Goal: Information Seeking & Learning: Learn about a topic

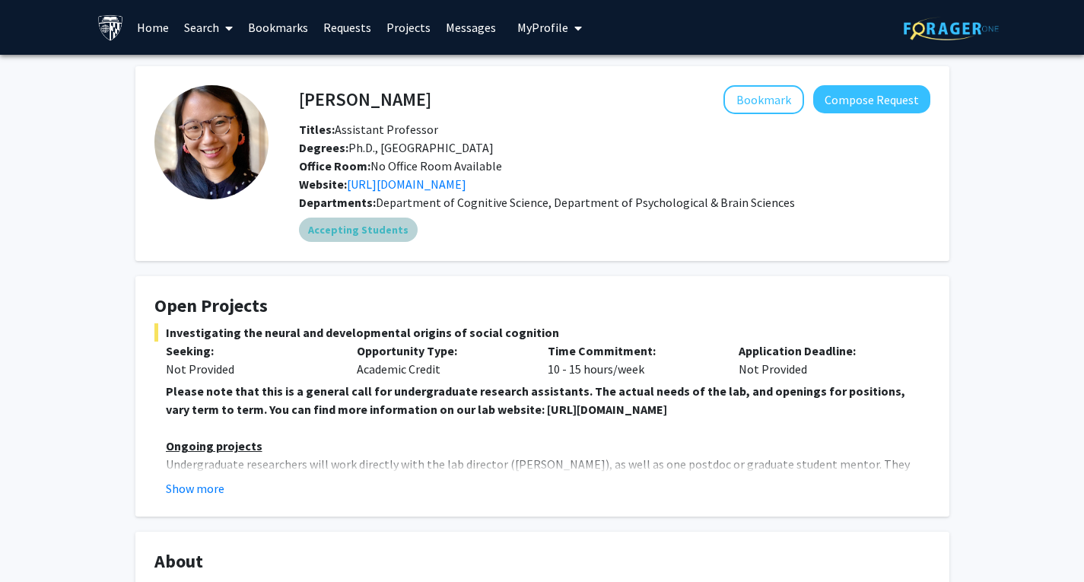
click at [675, 238] on div "Accepting Students" at bounding box center [614, 229] width 637 height 30
click at [713, 287] on fg-card "Open Projects Investigating the neural and developmental origins of social cogn…" at bounding box center [542, 396] width 814 height 240
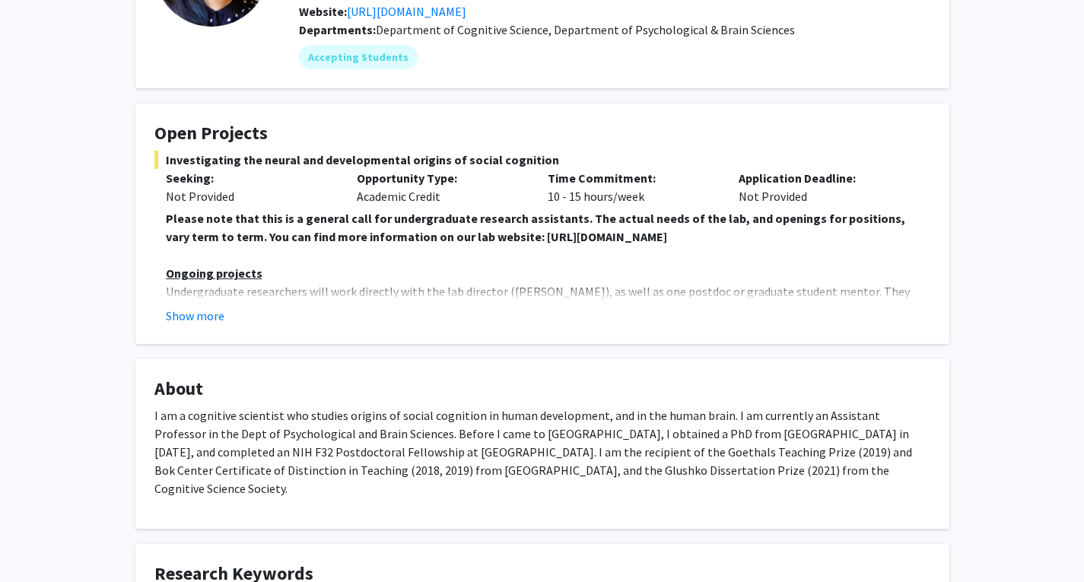
scroll to position [183, 0]
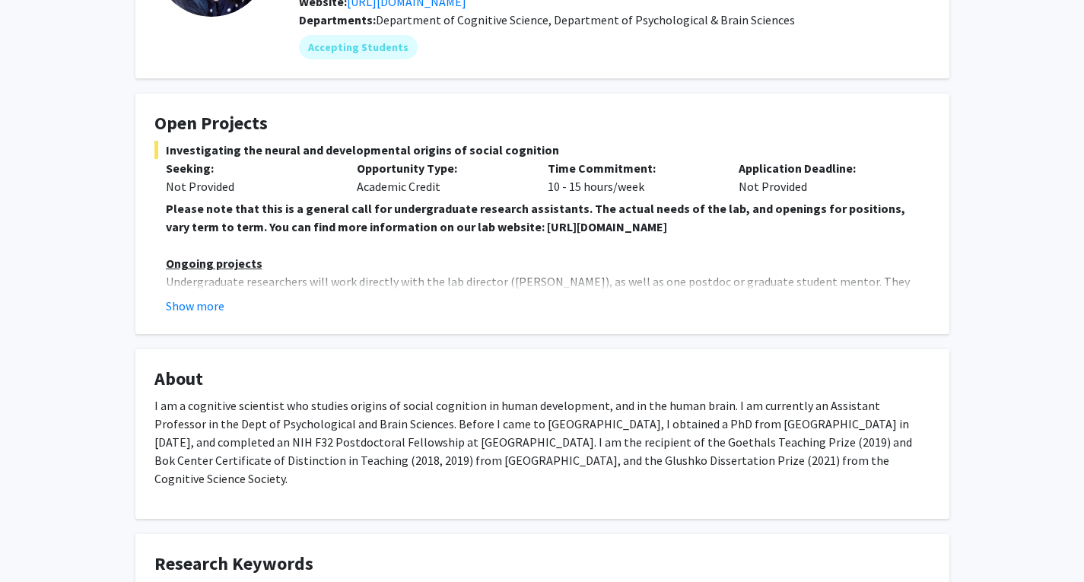
click at [205, 294] on fg-read-more "Please note that this is a general call for undergraduate research assistants. …" at bounding box center [542, 257] width 776 height 116
click at [213, 316] on fg-card "Open Projects Investigating the neural and developmental origins of social cogn…" at bounding box center [542, 214] width 814 height 240
click at [213, 306] on button "Show more" at bounding box center [195, 306] width 59 height 18
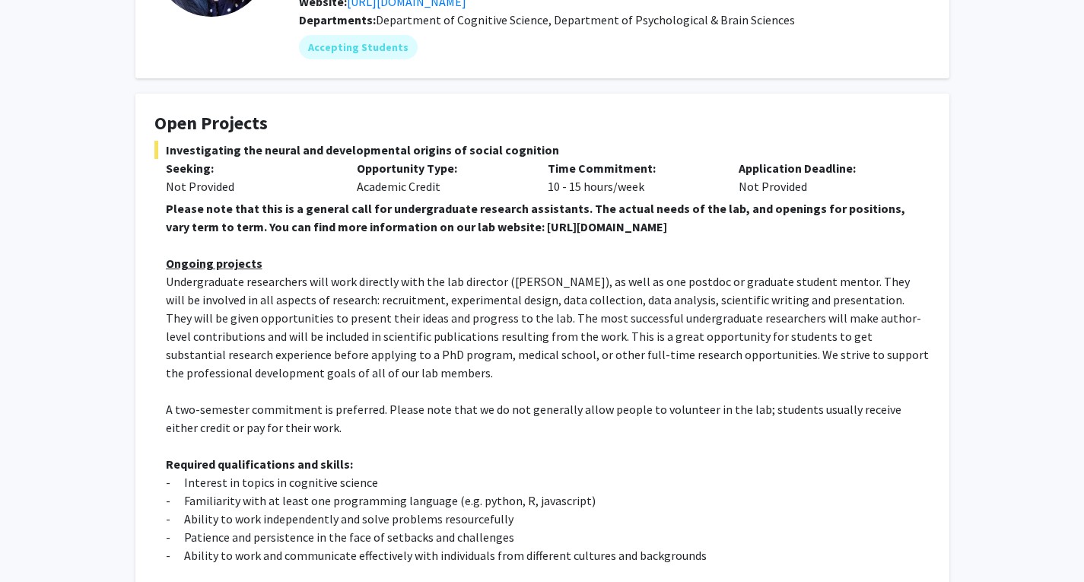
click at [277, 344] on p "Undergraduate researchers will work directly with the lab director ([PERSON_NAM…" at bounding box center [548, 327] width 764 height 110
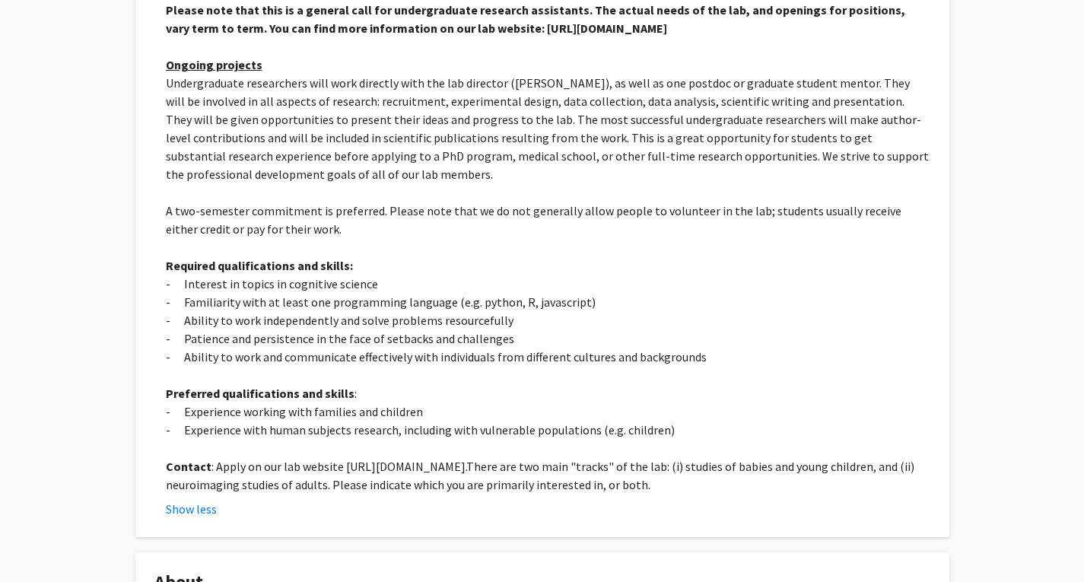
scroll to position [395, 0]
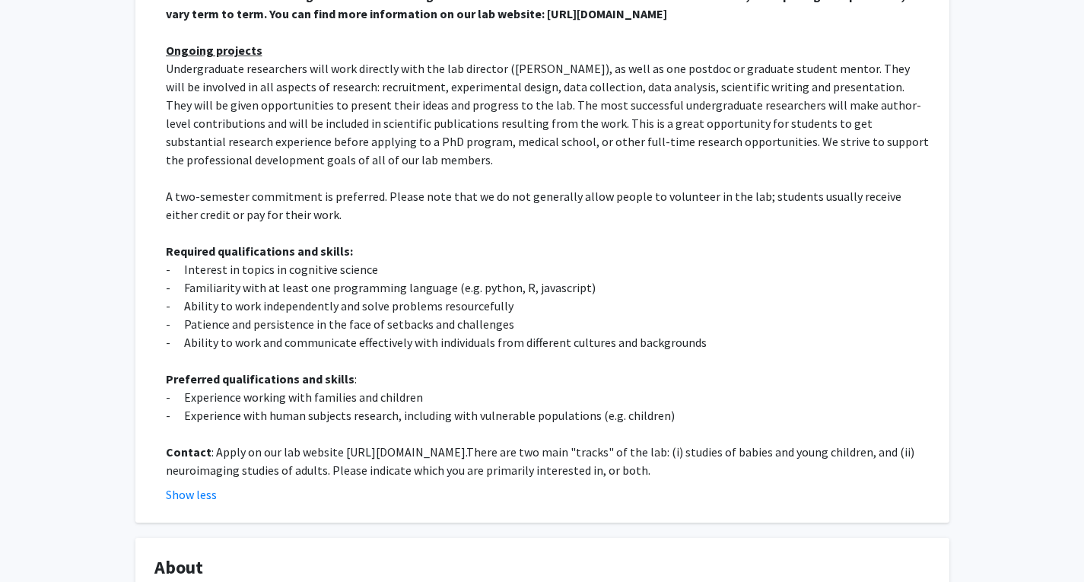
click at [277, 344] on p "- Ability to work and communicate effectively with individuals from different c…" at bounding box center [548, 342] width 764 height 18
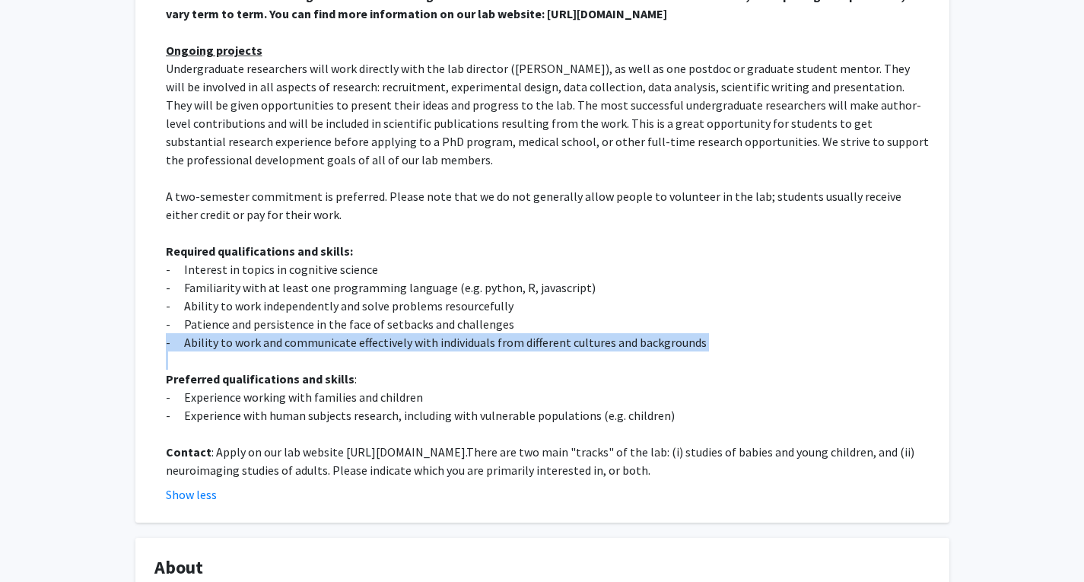
click at [277, 344] on p "- Ability to work and communicate effectively with individuals from different c…" at bounding box center [548, 342] width 764 height 18
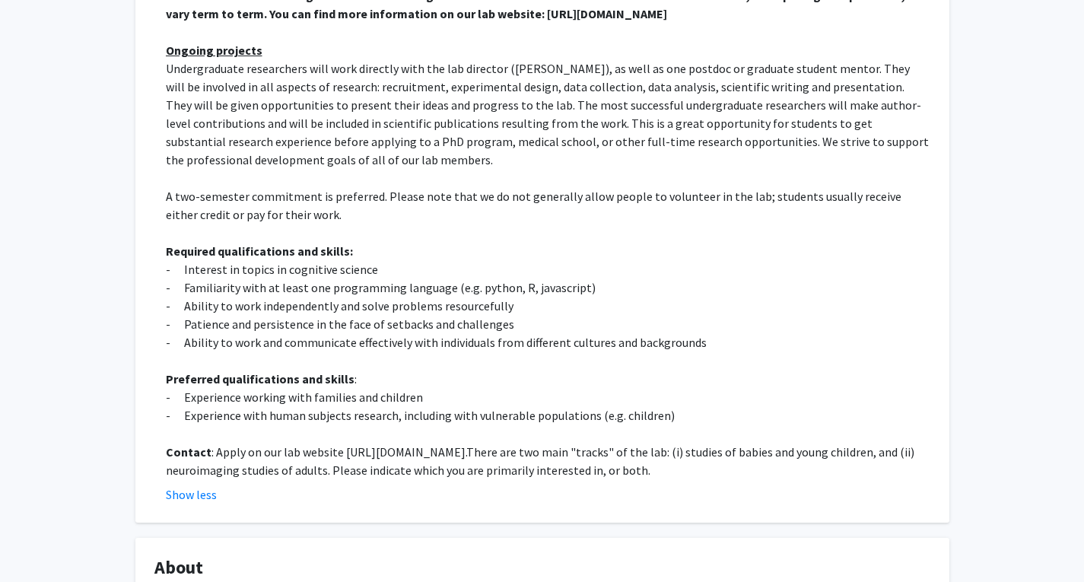
click at [254, 287] on p "- Familiarity with at least one programming language (e.g. python, R, javascrip…" at bounding box center [548, 287] width 764 height 18
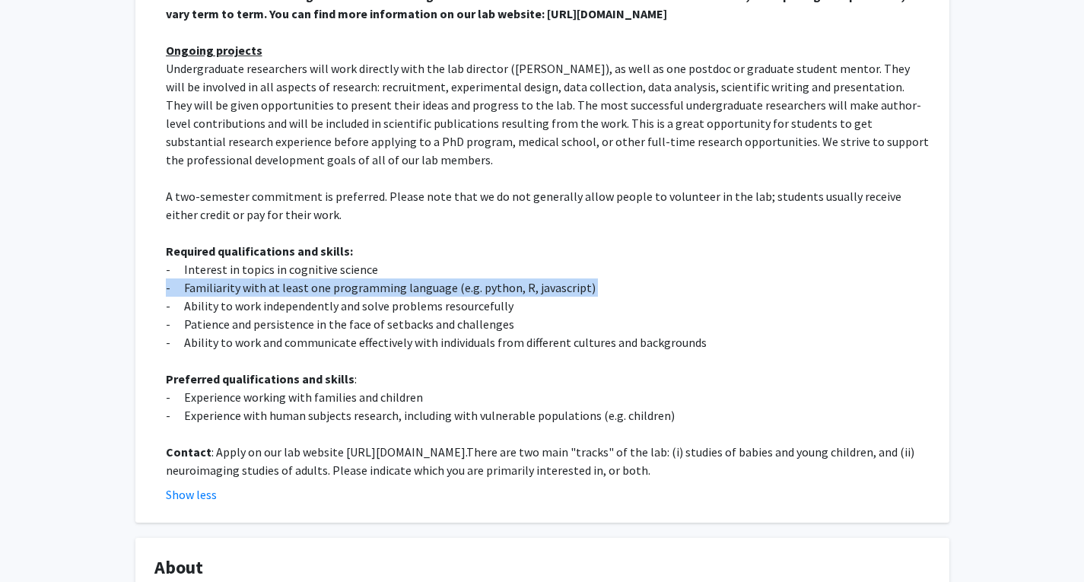
click at [254, 287] on p "- Familiarity with at least one programming language (e.g. python, R, javascrip…" at bounding box center [548, 287] width 764 height 18
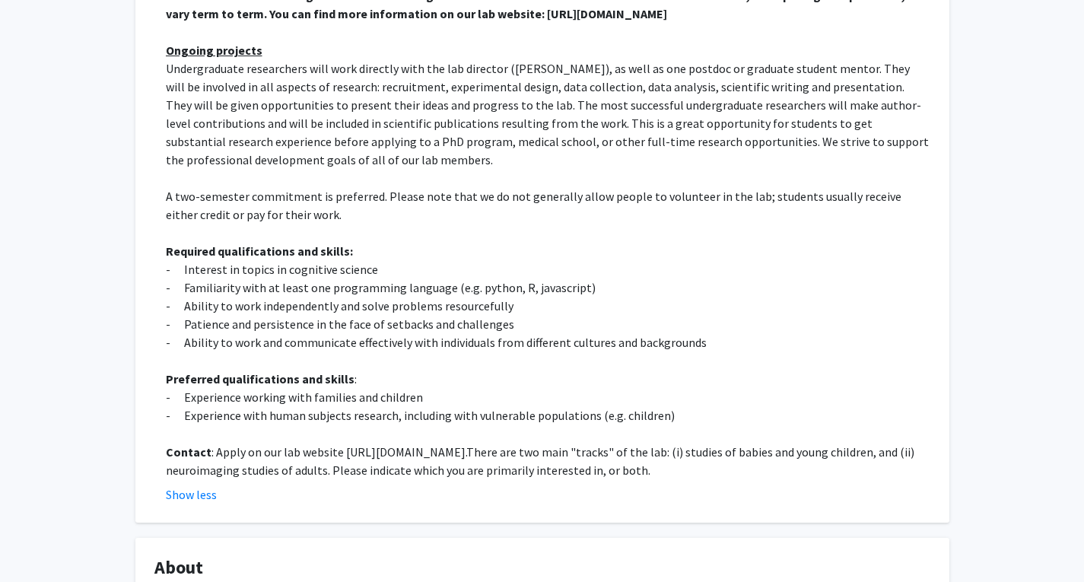
click at [285, 313] on p "- Ability to work independently and solve problems resourcefully" at bounding box center [548, 306] width 764 height 18
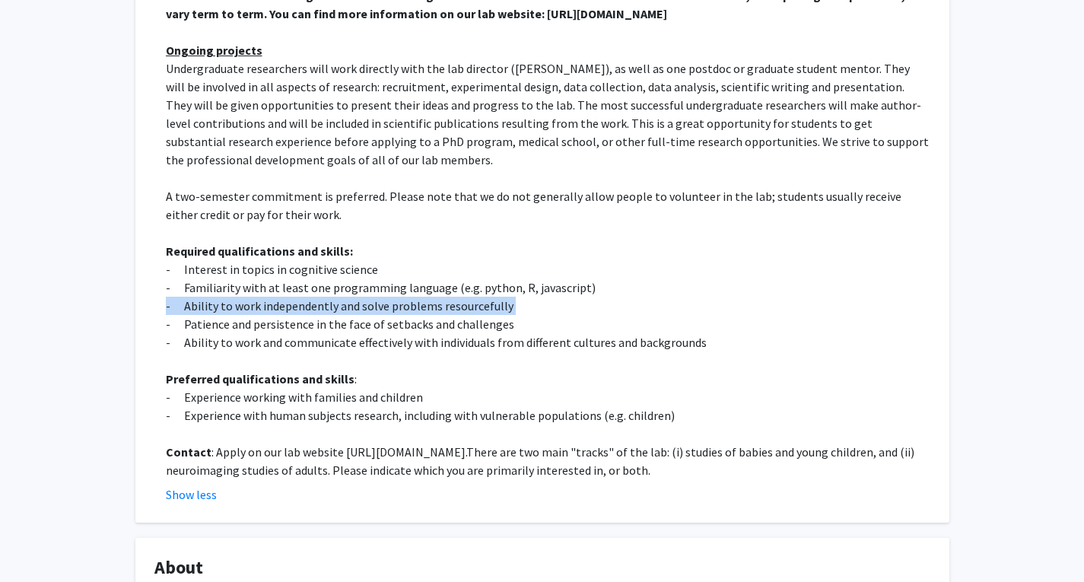
click at [285, 313] on p "- Ability to work independently and solve problems resourcefully" at bounding box center [548, 306] width 764 height 18
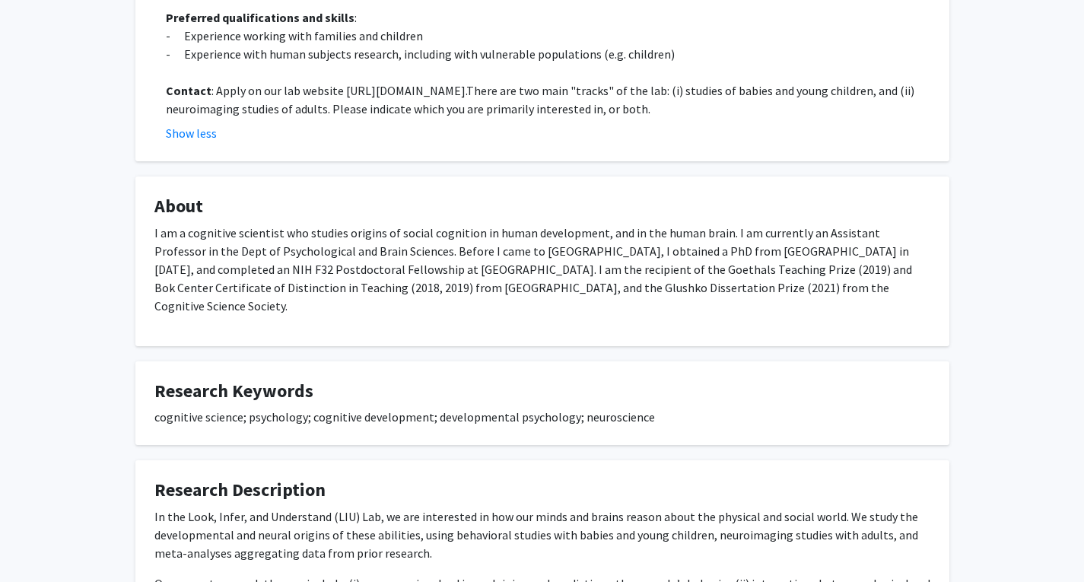
scroll to position [760, 0]
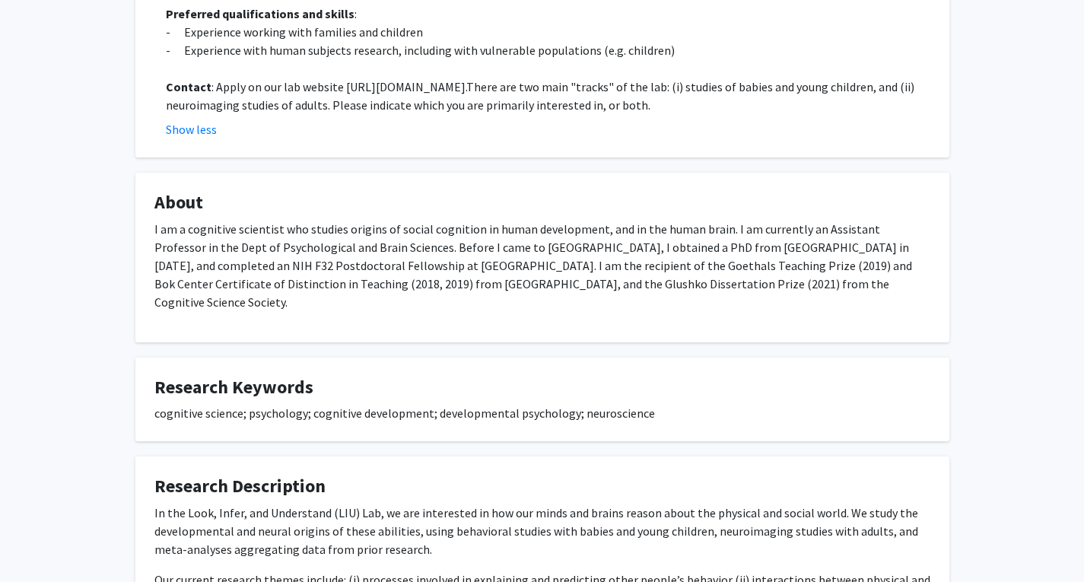
click at [285, 313] on fg-card "About I am a cognitive scientist who studies origins of social cognition in hum…" at bounding box center [542, 258] width 814 height 170
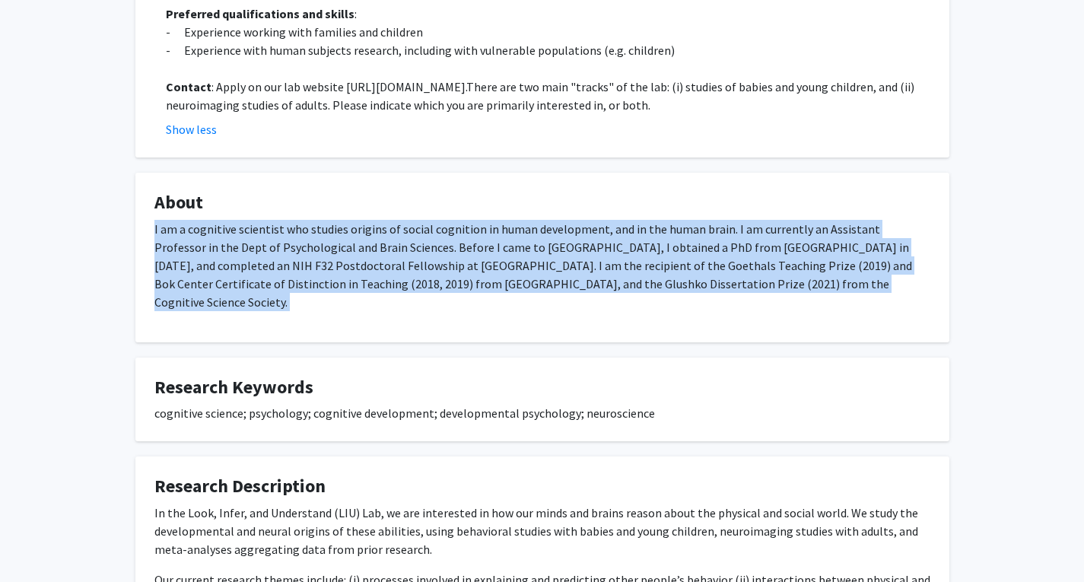
click at [285, 313] on fg-card "About I am a cognitive scientist who studies origins of social cognition in hum…" at bounding box center [542, 258] width 814 height 170
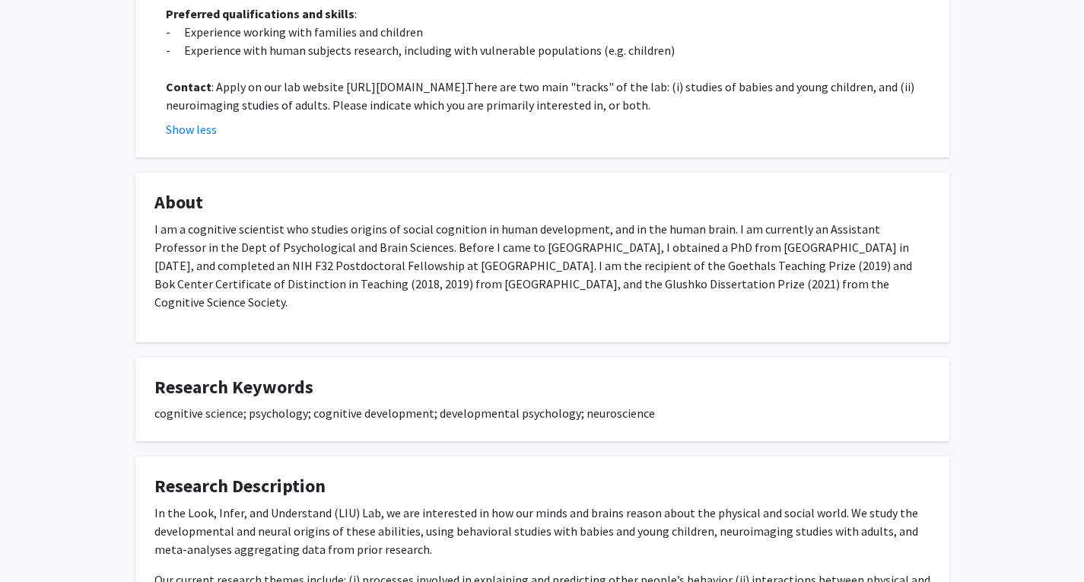
click at [285, 313] on fg-card "About I am a cognitive scientist who studies origins of social cognition in hum…" at bounding box center [542, 258] width 814 height 170
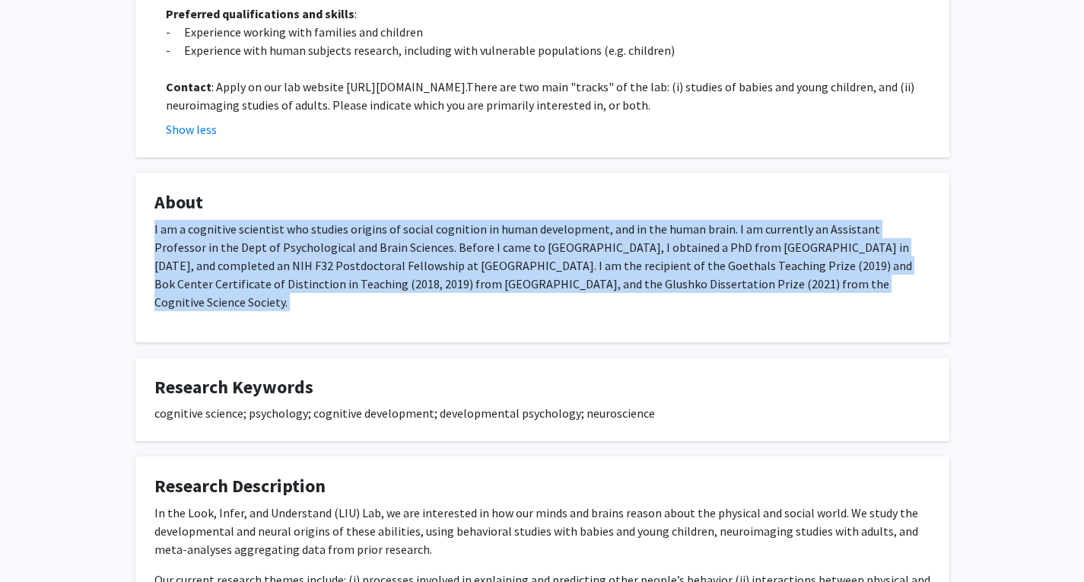
click at [285, 313] on fg-card "About I am a cognitive scientist who studies origins of social cognition in hum…" at bounding box center [542, 258] width 814 height 170
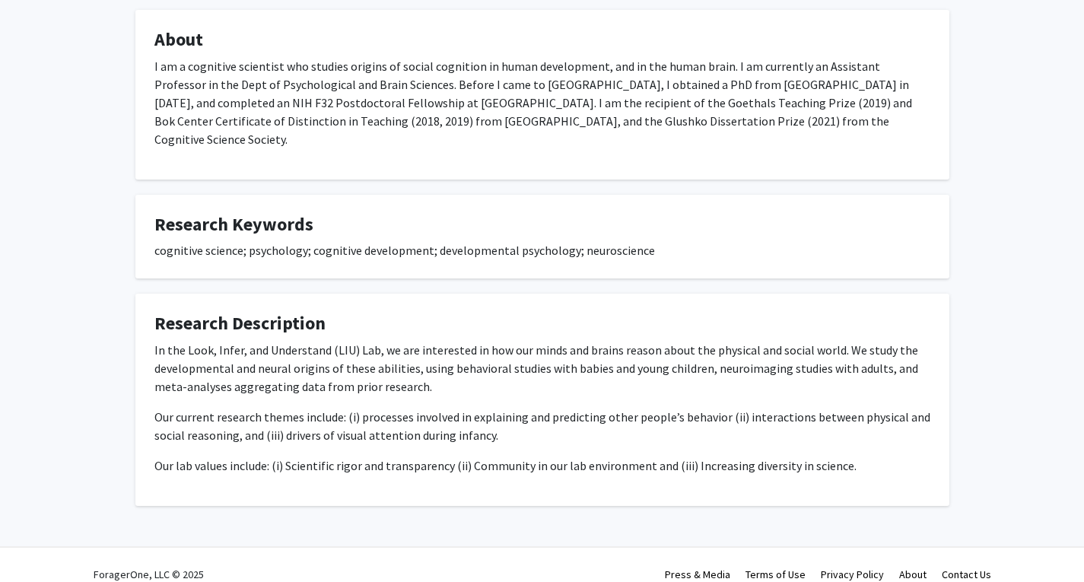
scroll to position [924, 0]
